Goal: Task Accomplishment & Management: Complete application form

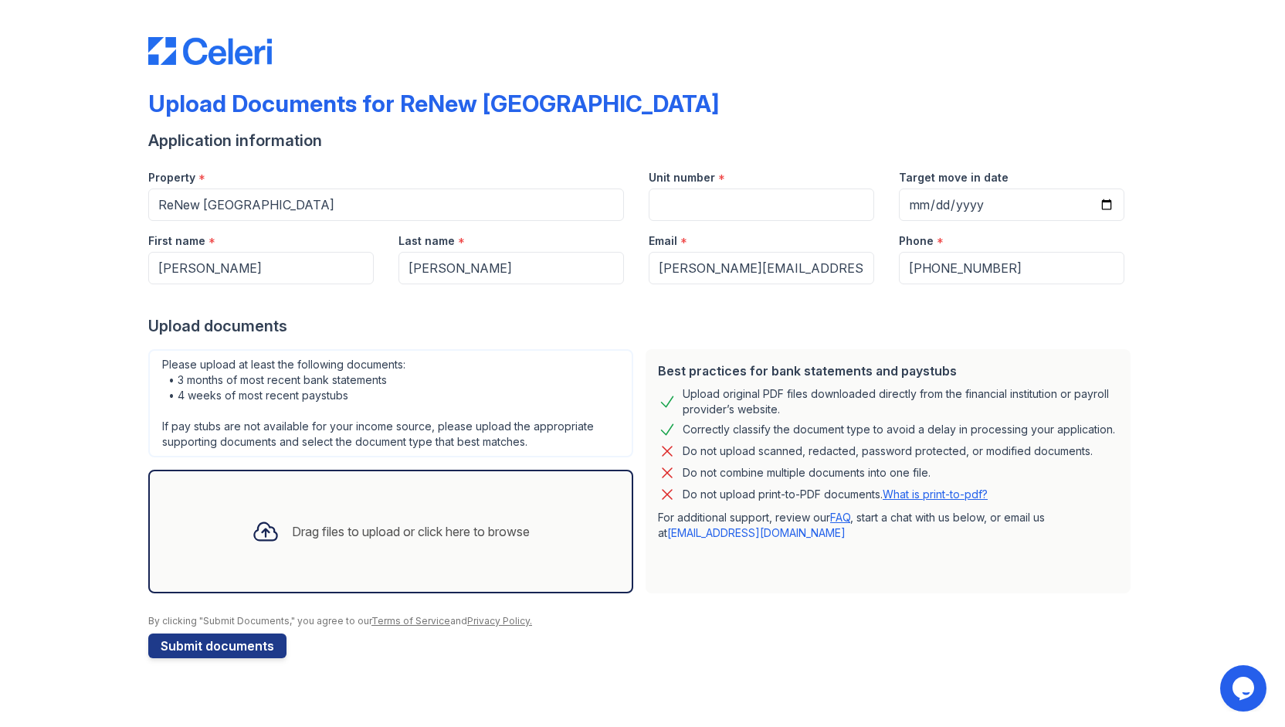
click at [407, 529] on div "Drag files to upload or click here to browse" at bounding box center [411, 531] width 238 height 19
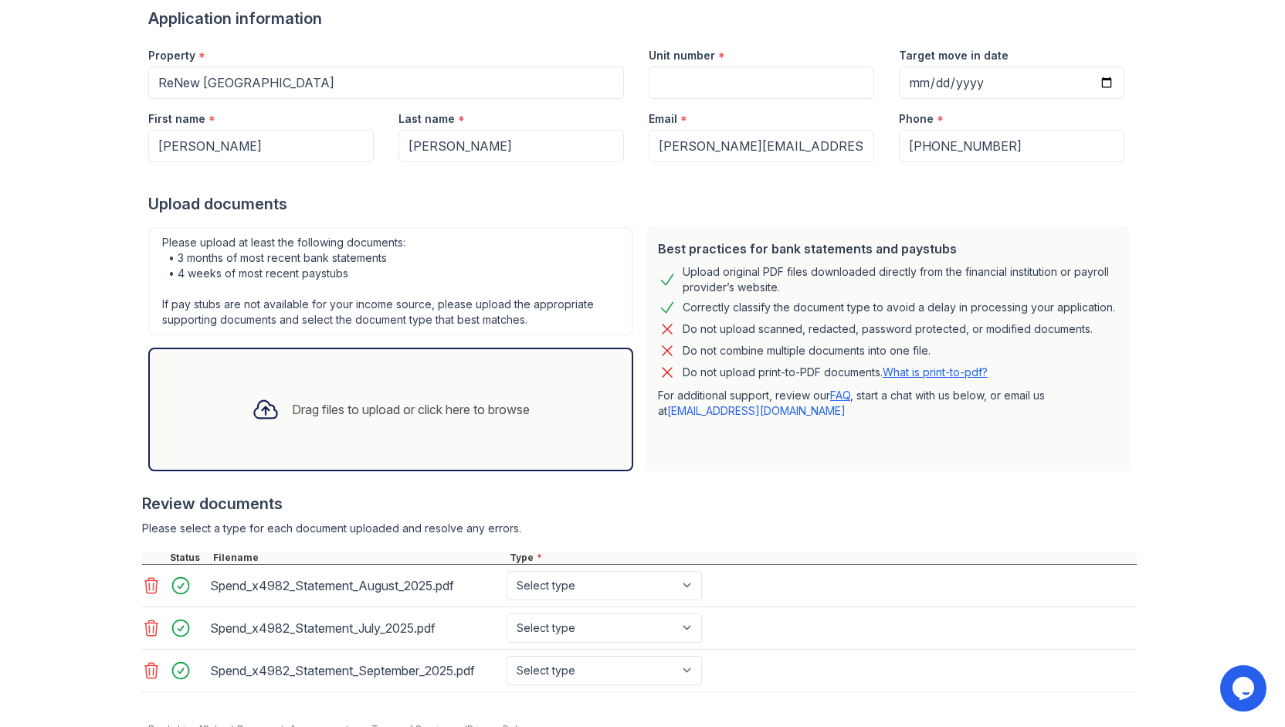
scroll to position [127, 0]
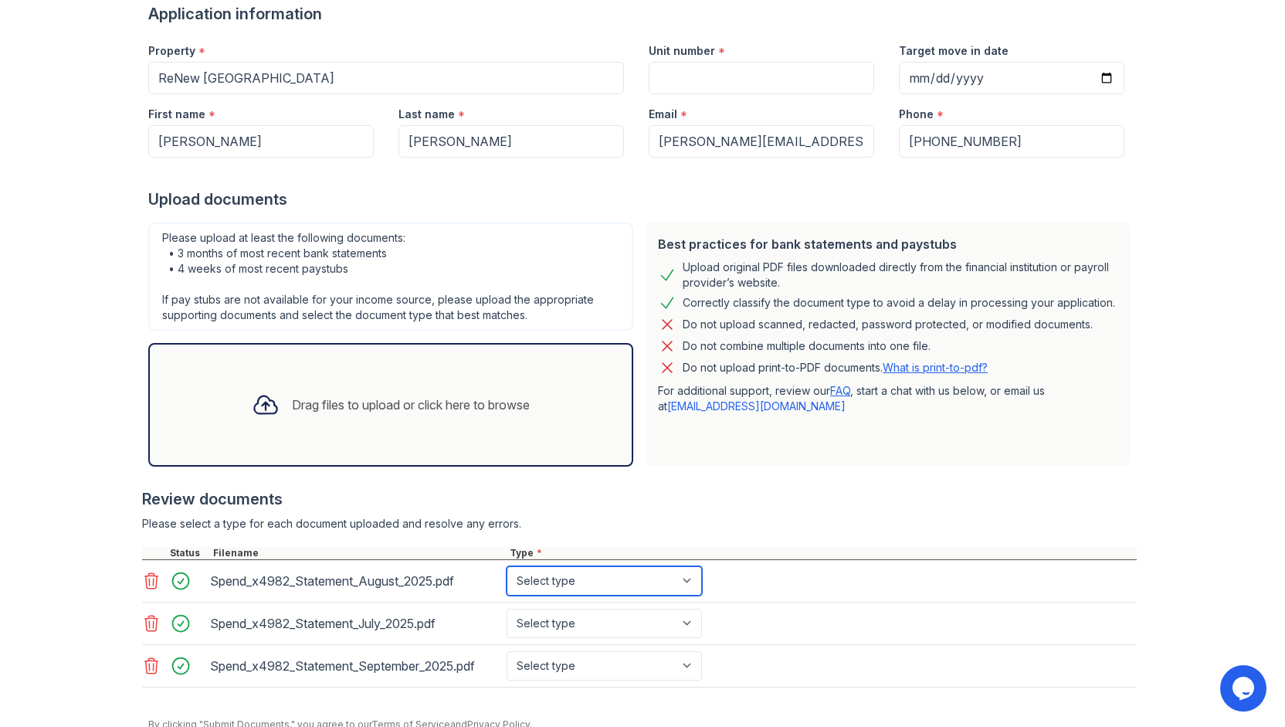
click at [563, 583] on select "Select type Paystub Bank Statement Offer Letter Tax Documents Benefit Award Let…" at bounding box center [604, 580] width 195 height 29
select select "bank_statement"
click at [507, 566] on select "Select type Paystub Bank Statement Offer Letter Tax Documents Benefit Award Let…" at bounding box center [604, 580] width 195 height 29
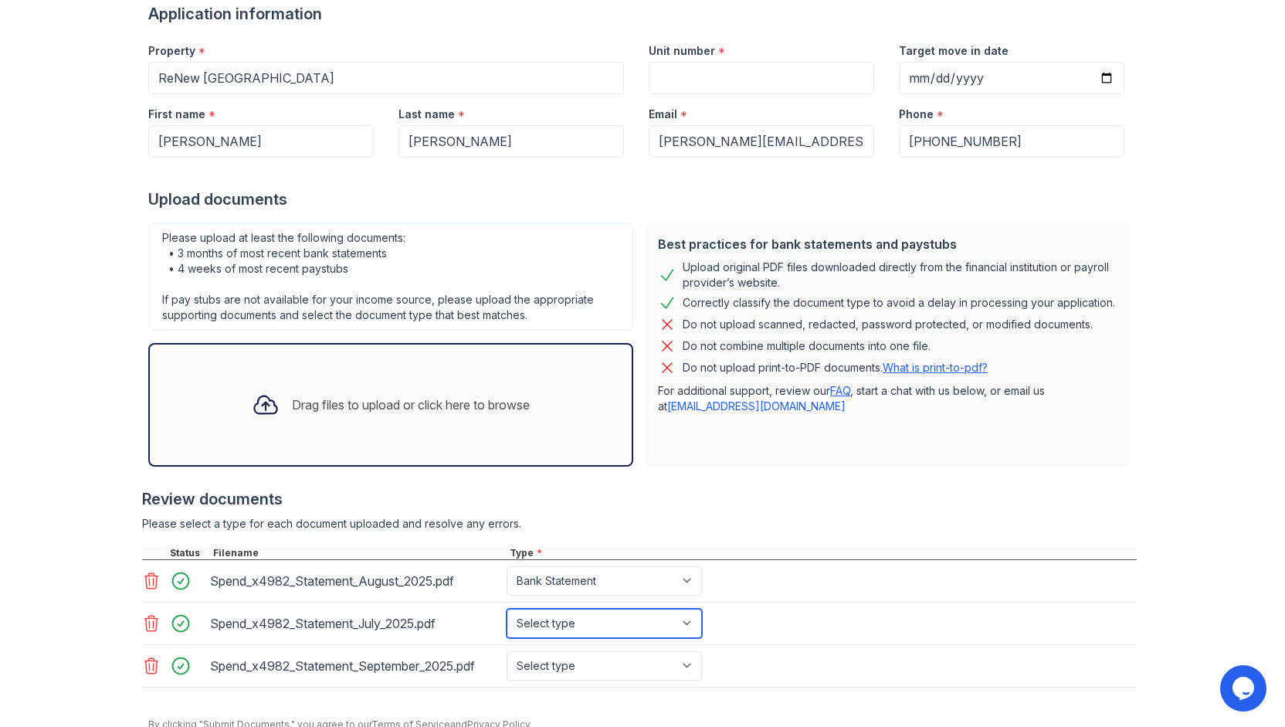
click at [557, 618] on select "Select type Paystub Bank Statement Offer Letter Tax Documents Benefit Award Let…" at bounding box center [604, 622] width 195 height 29
select select "bank_statement"
click at [507, 608] on select "Select type Paystub Bank Statement Offer Letter Tax Documents Benefit Award Let…" at bounding box center [604, 622] width 195 height 29
click at [566, 665] on select "Select type Paystub Bank Statement Offer Letter Tax Documents Benefit Award Let…" at bounding box center [604, 665] width 195 height 29
select select "bank_statement"
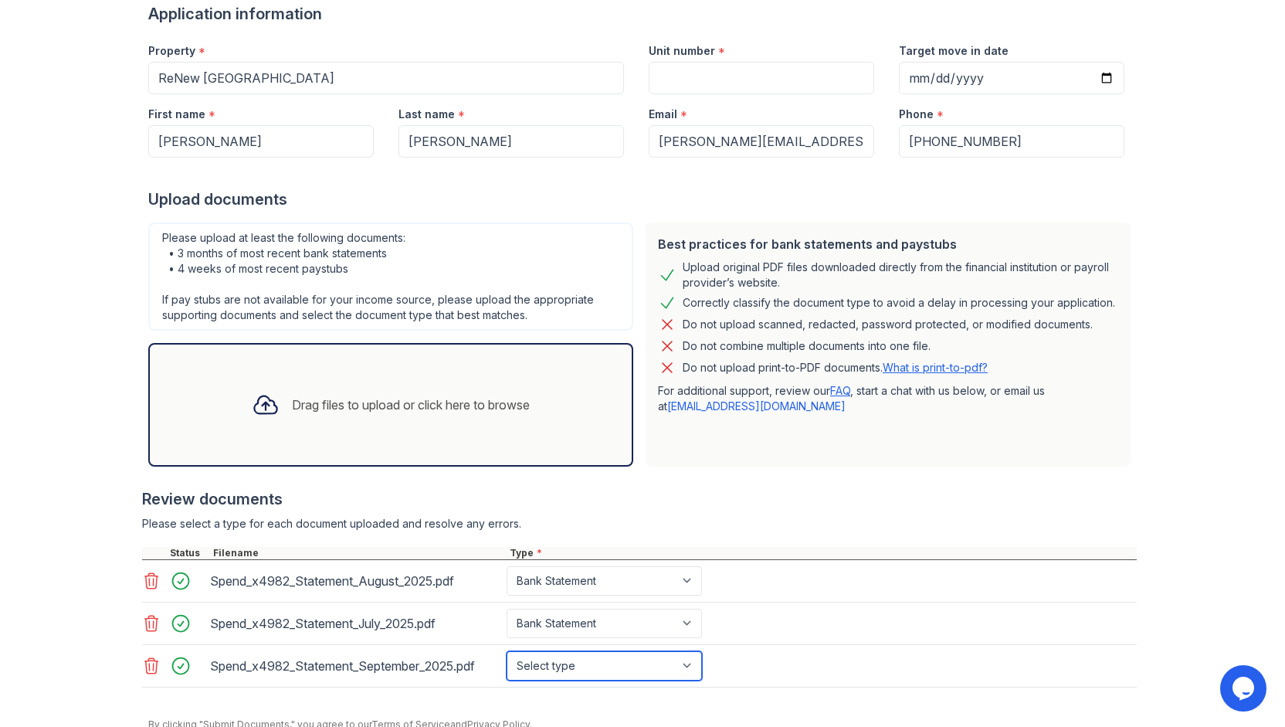
click at [507, 651] on select "Select type Paystub Bank Statement Offer Letter Tax Documents Benefit Award Let…" at bounding box center [604, 665] width 195 height 29
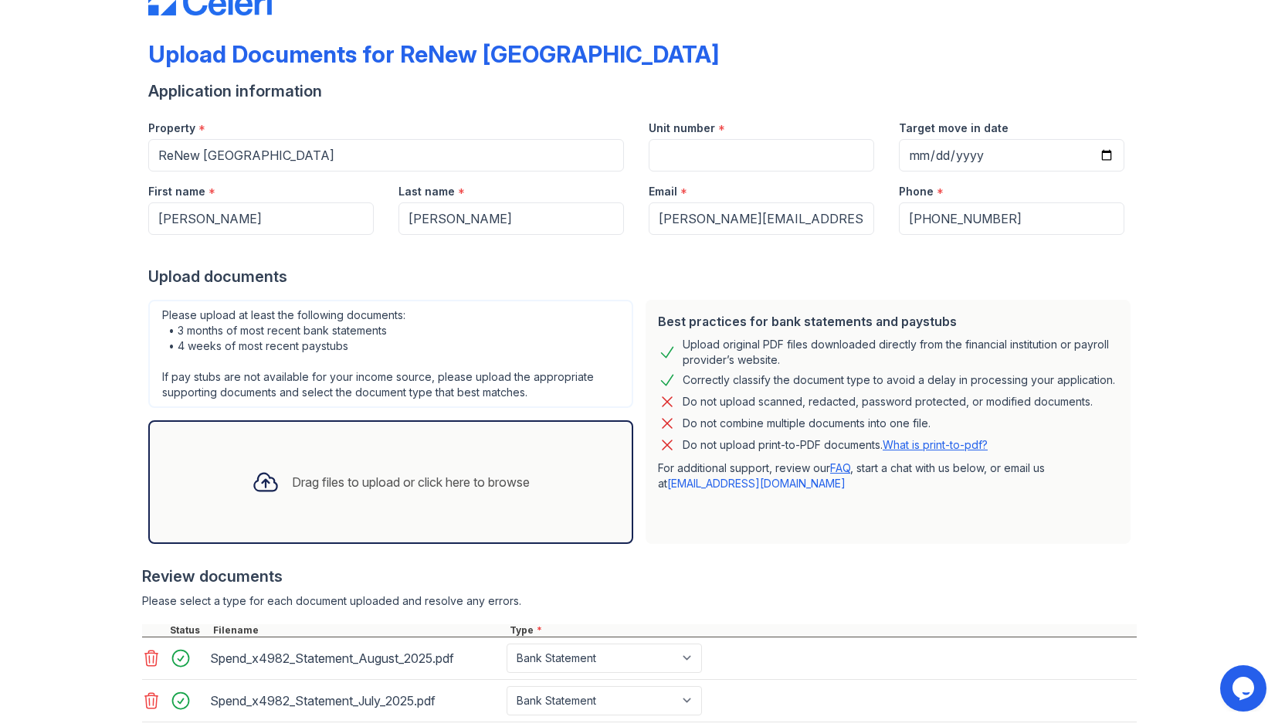
scroll to position [45, 0]
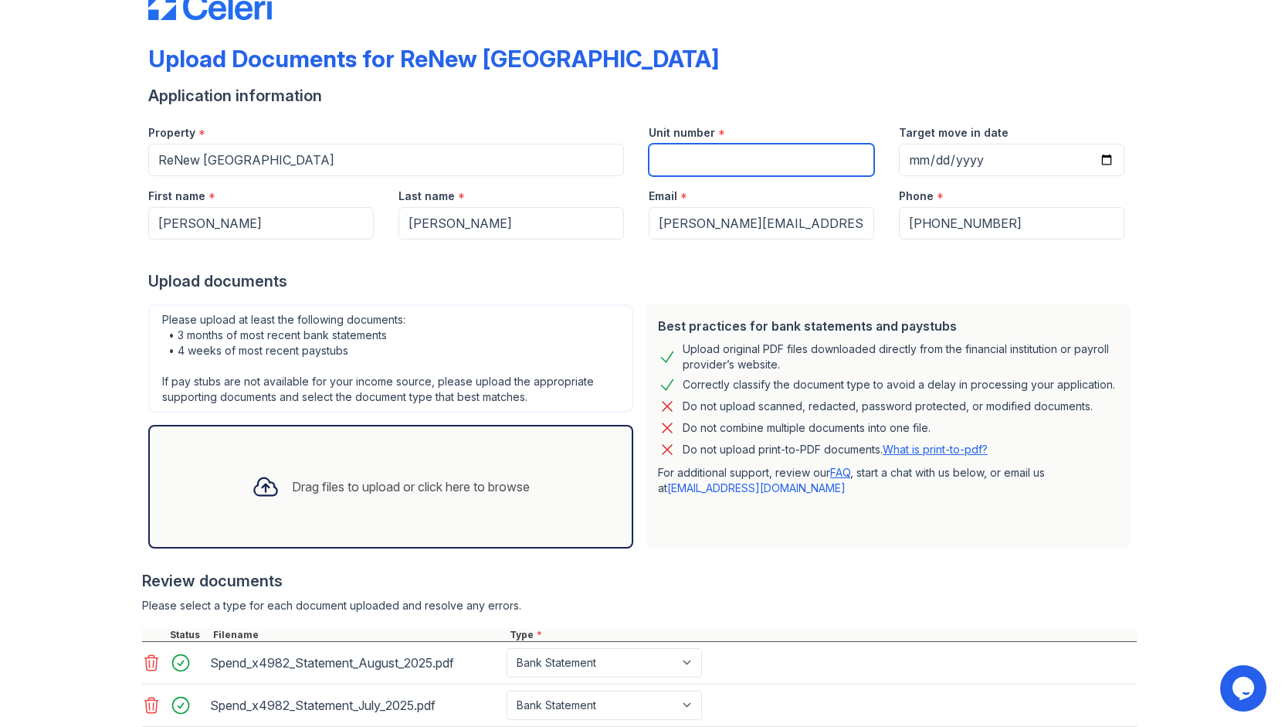
click at [727, 168] on input "Unit number" at bounding box center [761, 160] width 225 height 32
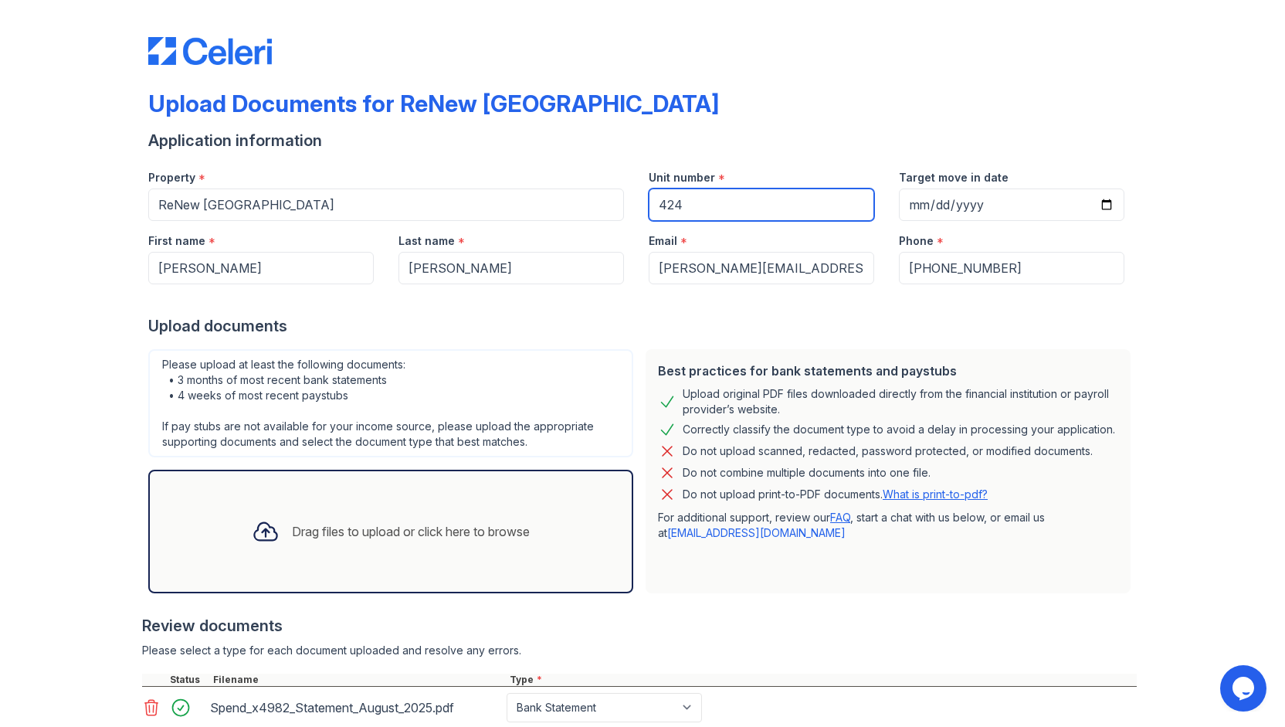
type input "424"
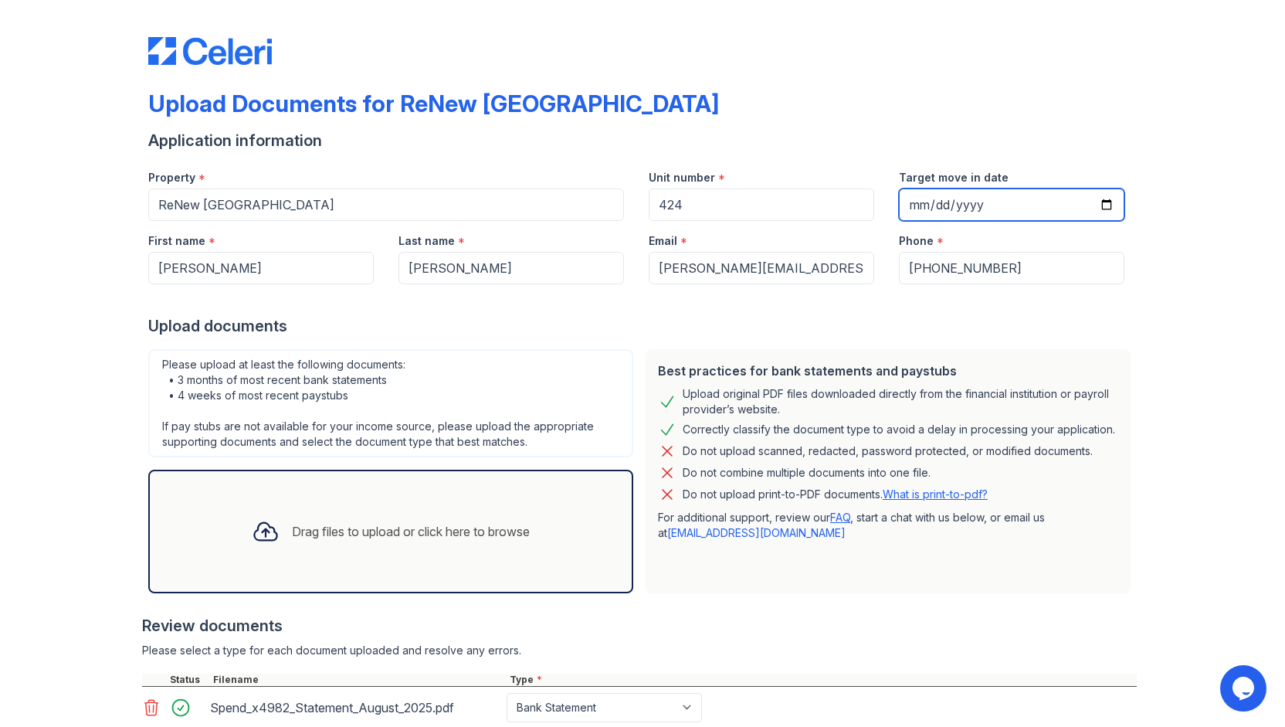
click at [1100, 206] on input "Target move in date" at bounding box center [1011, 204] width 225 height 32
type input "2025-12-09"
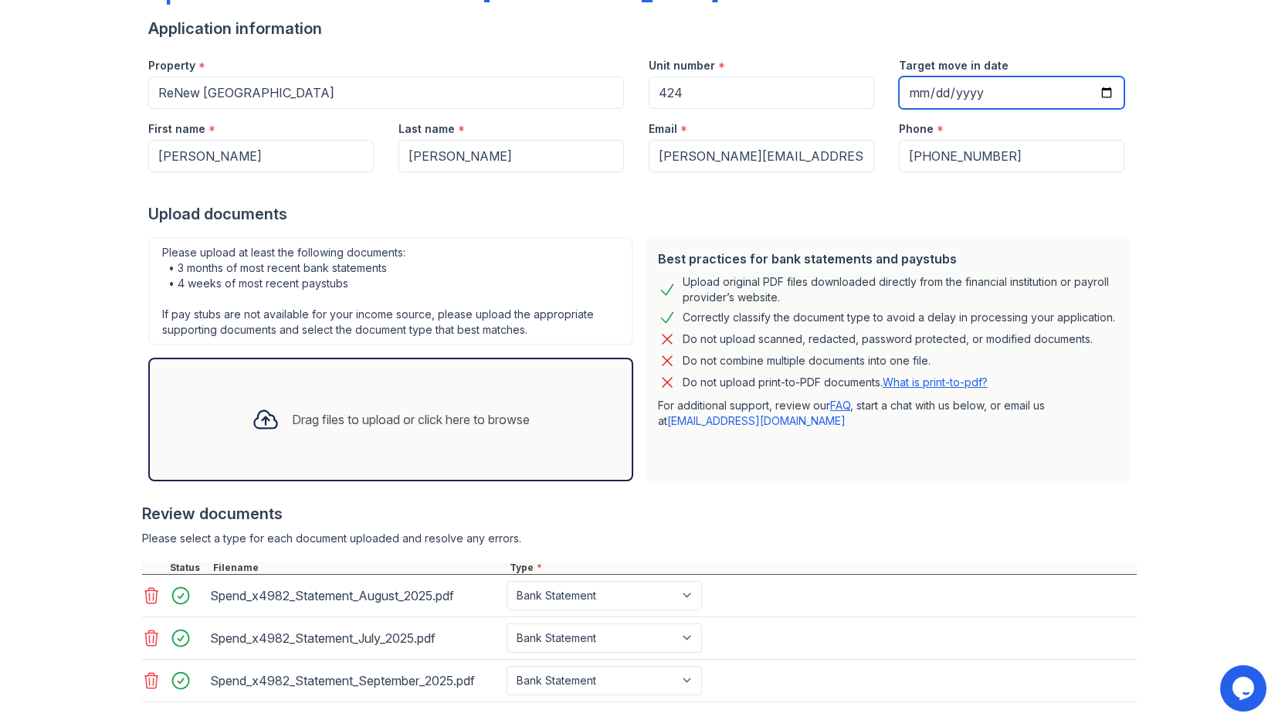
scroll to position [188, 0]
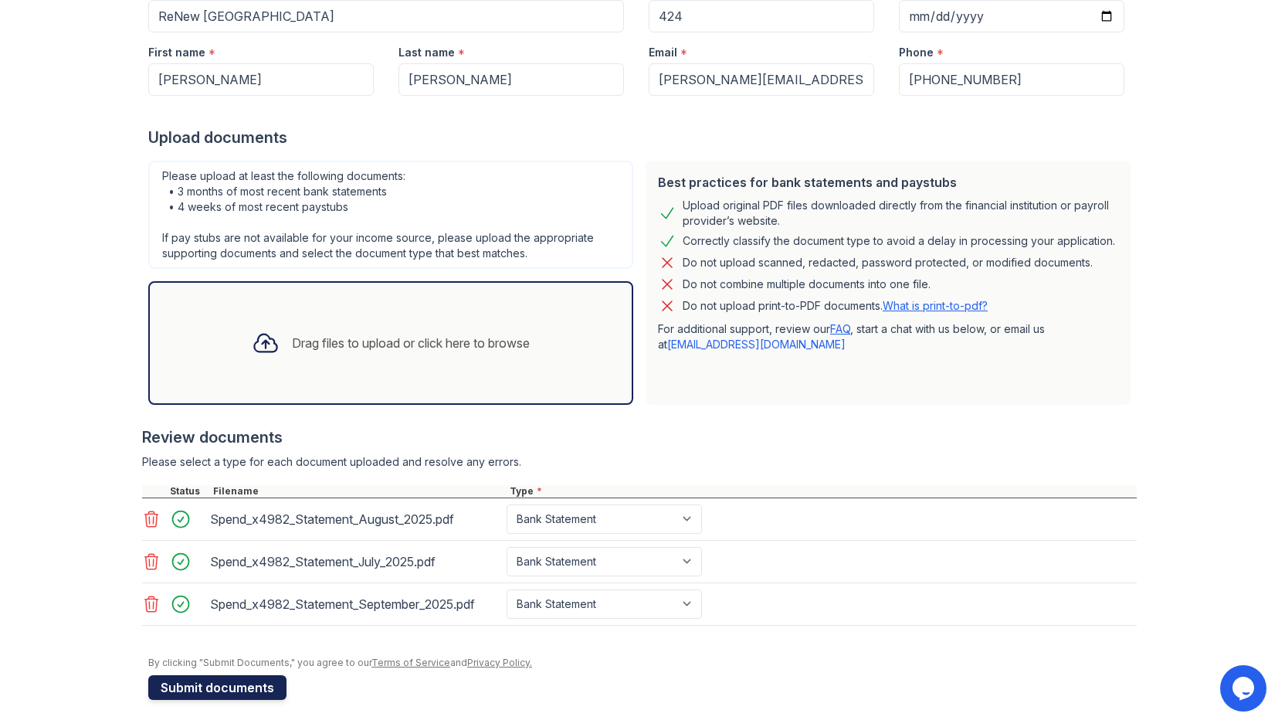
click at [232, 688] on button "Submit documents" at bounding box center [217, 687] width 138 height 25
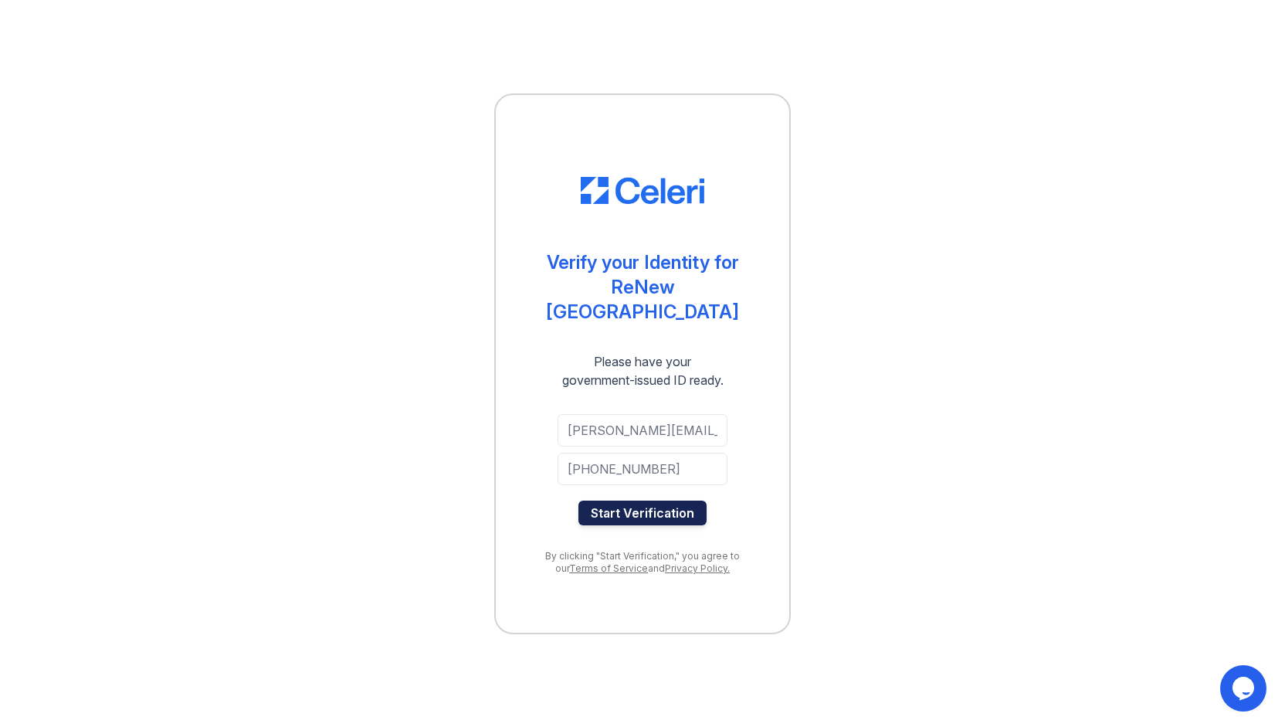
click at [649, 508] on button "Start Verification" at bounding box center [642, 512] width 128 height 25
